Goal: Transaction & Acquisition: Subscribe to service/newsletter

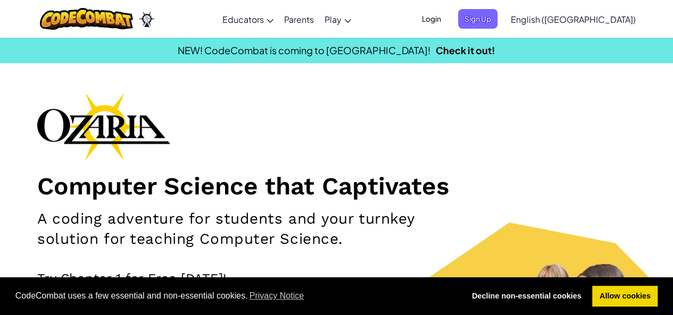
click at [447, 16] on span "Login" at bounding box center [431, 19] width 32 height 20
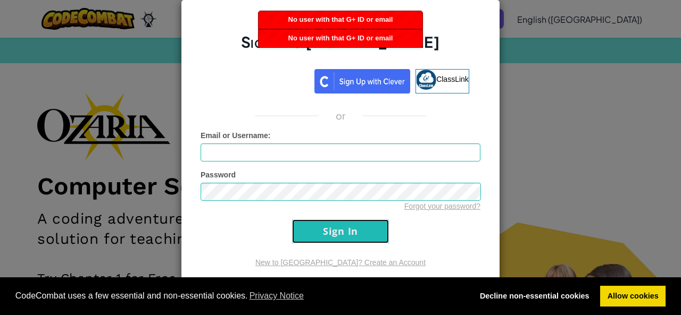
drag, startPoint x: 383, startPoint y: 242, endPoint x: 355, endPoint y: 217, distance: 37.3
click at [358, 223] on input "Sign In" at bounding box center [340, 232] width 97 height 24
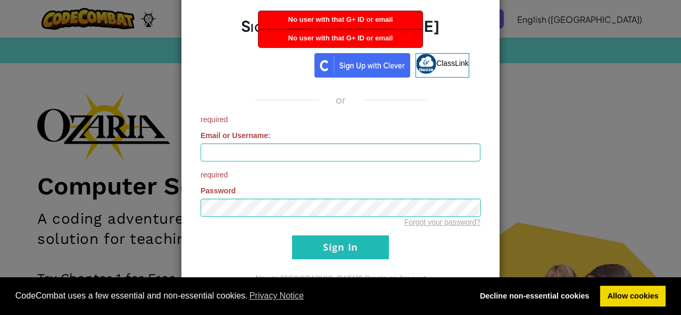
click at [640, 178] on div "Sign Into [DOMAIN_NAME] ClassLink or required Email or Username : required Pass…" at bounding box center [340, 157] width 681 height 315
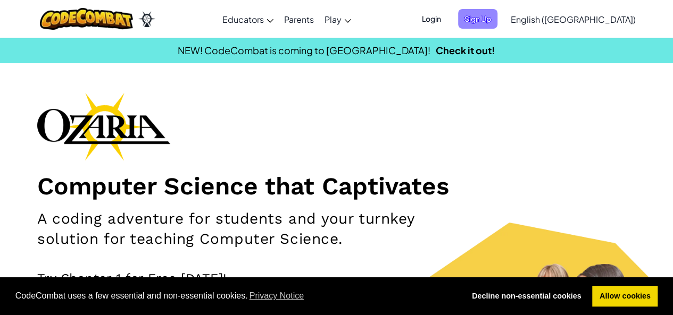
click at [497, 20] on span "Sign Up" at bounding box center [477, 19] width 39 height 20
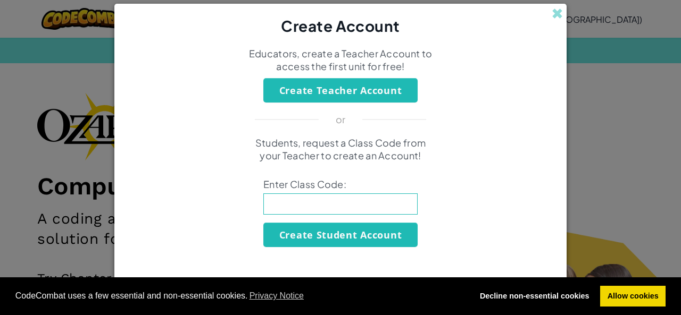
click at [571, 39] on div "Create Account Educators, create a Teacher Account to access the first unit for…" at bounding box center [340, 157] width 681 height 315
click at [559, 11] on span at bounding box center [556, 13] width 11 height 11
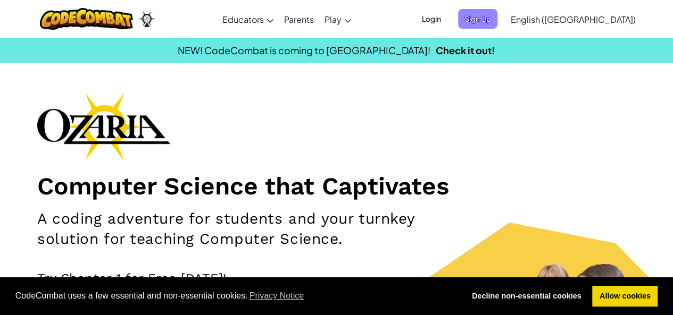
click at [497, 17] on span "Sign Up" at bounding box center [477, 19] width 39 height 20
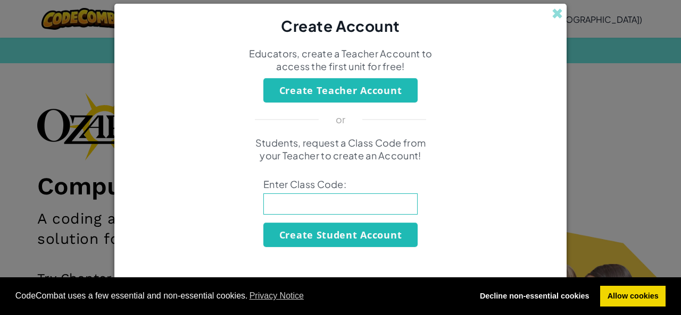
click at [320, 211] on input at bounding box center [340, 204] width 154 height 21
click at [568, 171] on div "Create Account Educators, create a Teacher Account to access the first unit for…" at bounding box center [340, 157] width 681 height 315
click at [558, 16] on span at bounding box center [556, 13] width 11 height 11
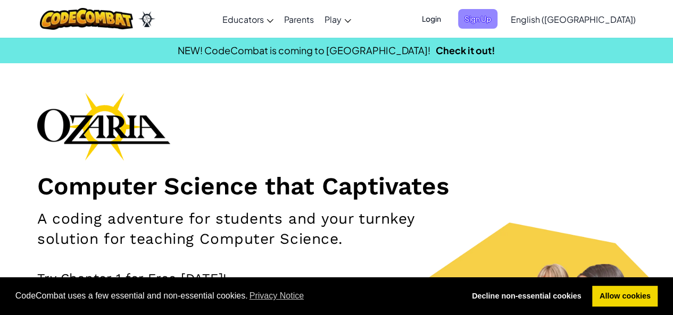
click at [497, 18] on span "Sign Up" at bounding box center [477, 19] width 39 height 20
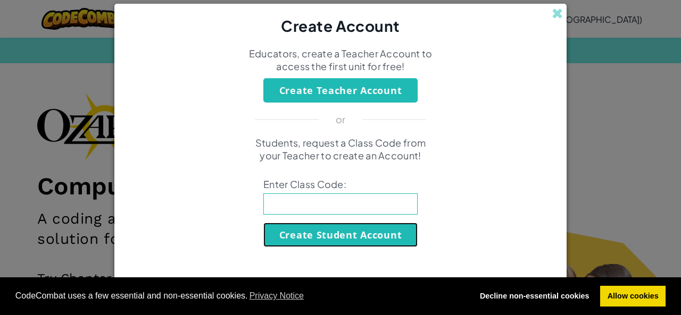
click at [275, 240] on button "Create Student Account" at bounding box center [340, 235] width 154 height 24
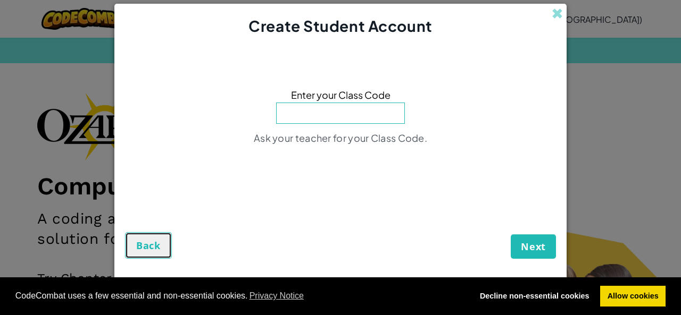
click at [146, 244] on span "Back" at bounding box center [148, 245] width 24 height 13
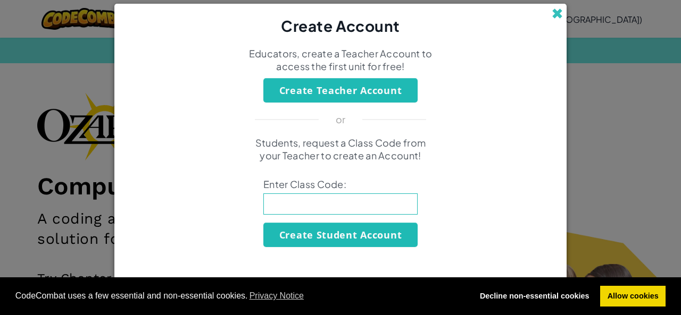
click at [557, 17] on span at bounding box center [556, 13] width 11 height 11
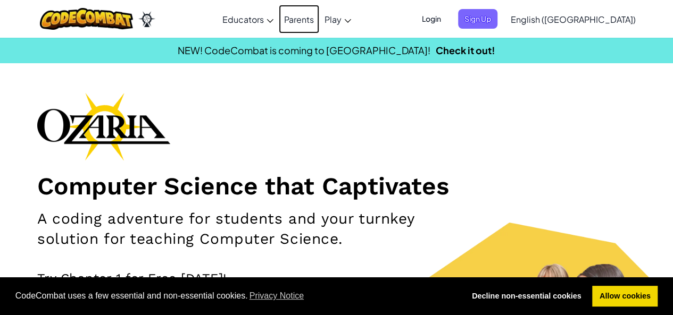
click at [319, 11] on link "Parents" at bounding box center [299, 19] width 40 height 29
